Goal: Find specific page/section: Find specific page/section

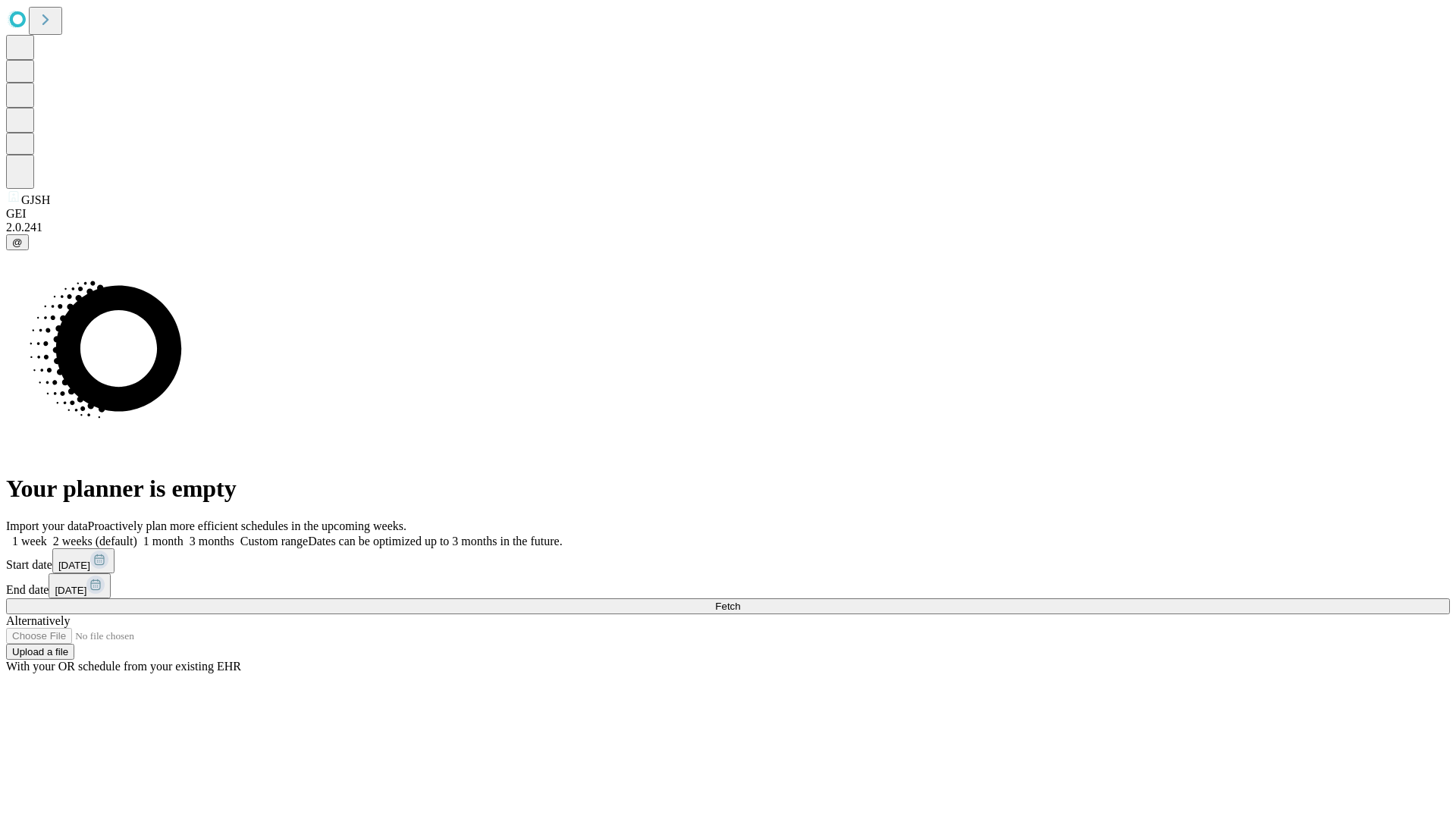
click at [740, 600] on span "Fetch" at bounding box center [727, 606] width 25 height 12
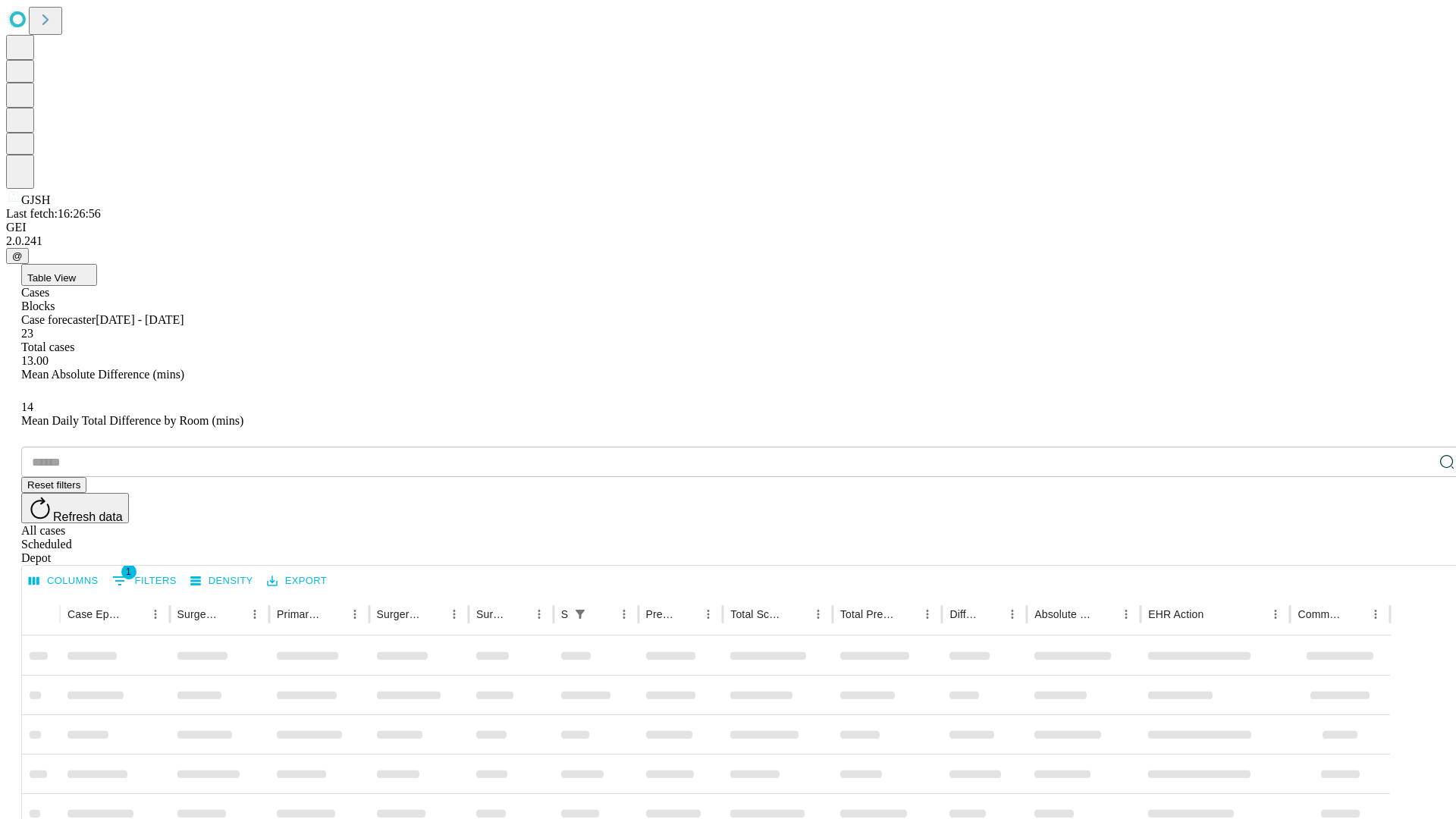
click at [1417, 551] on div "Depot" at bounding box center [743, 557] width 1443 height 13
